Goal: Check status: Check status

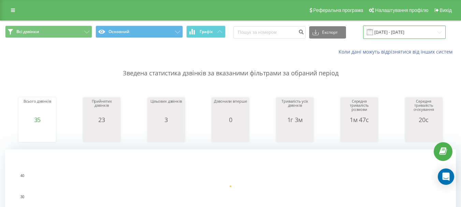
click at [392, 31] on input "[DATE] - [DATE]" at bounding box center [404, 32] width 83 height 13
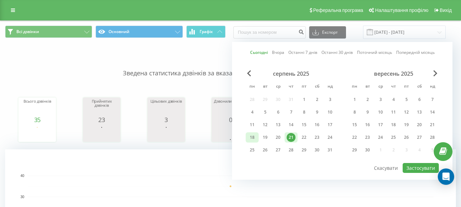
click at [255, 140] on div "18" at bounding box center [252, 137] width 9 height 9
click at [289, 140] on div "21" at bounding box center [291, 137] width 9 height 9
click at [412, 165] on button "Застосувати" at bounding box center [421, 168] width 36 height 10
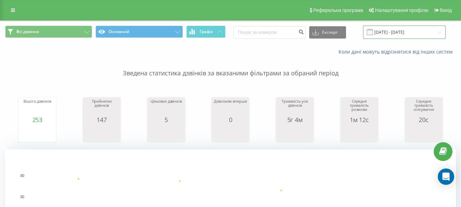
click at [407, 32] on input "[DATE] - [DATE]" at bounding box center [404, 32] width 83 height 13
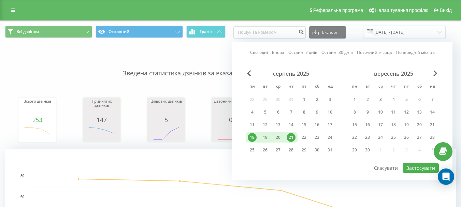
click at [291, 137] on div "21" at bounding box center [291, 137] width 9 height 9
click at [414, 169] on button "Застосувати" at bounding box center [421, 168] width 36 height 10
type input "[DATE] - [DATE]"
